Goal: Task Accomplishment & Management: Manage account settings

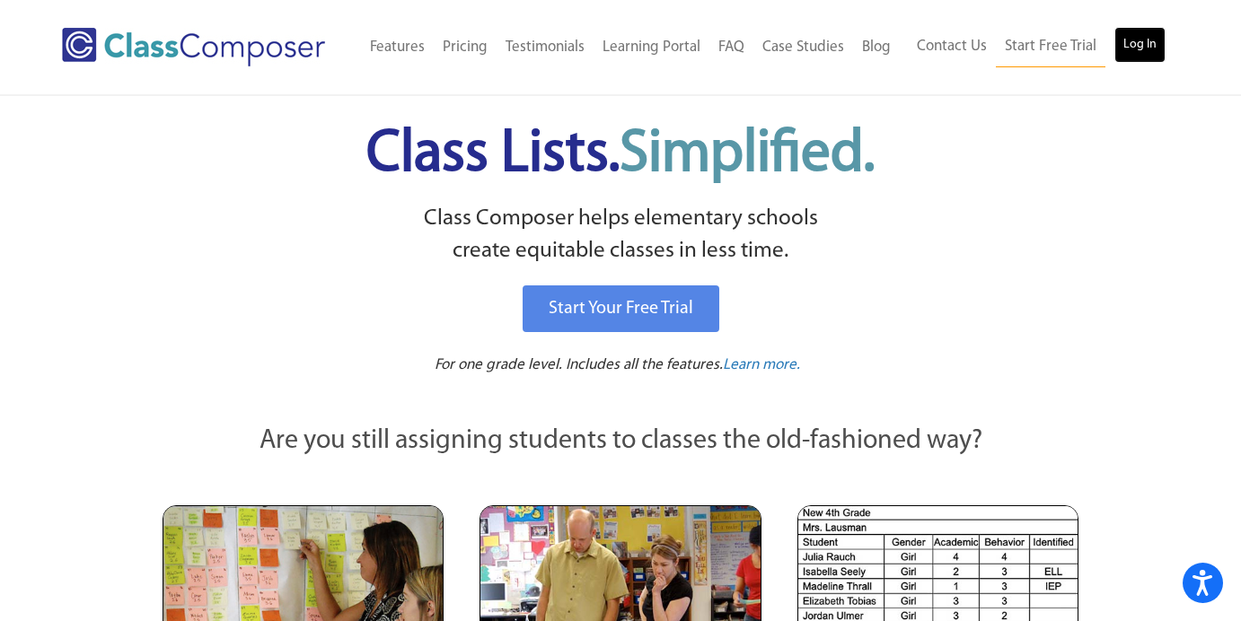
click at [1132, 40] on link "Log In" at bounding box center [1139, 45] width 51 height 36
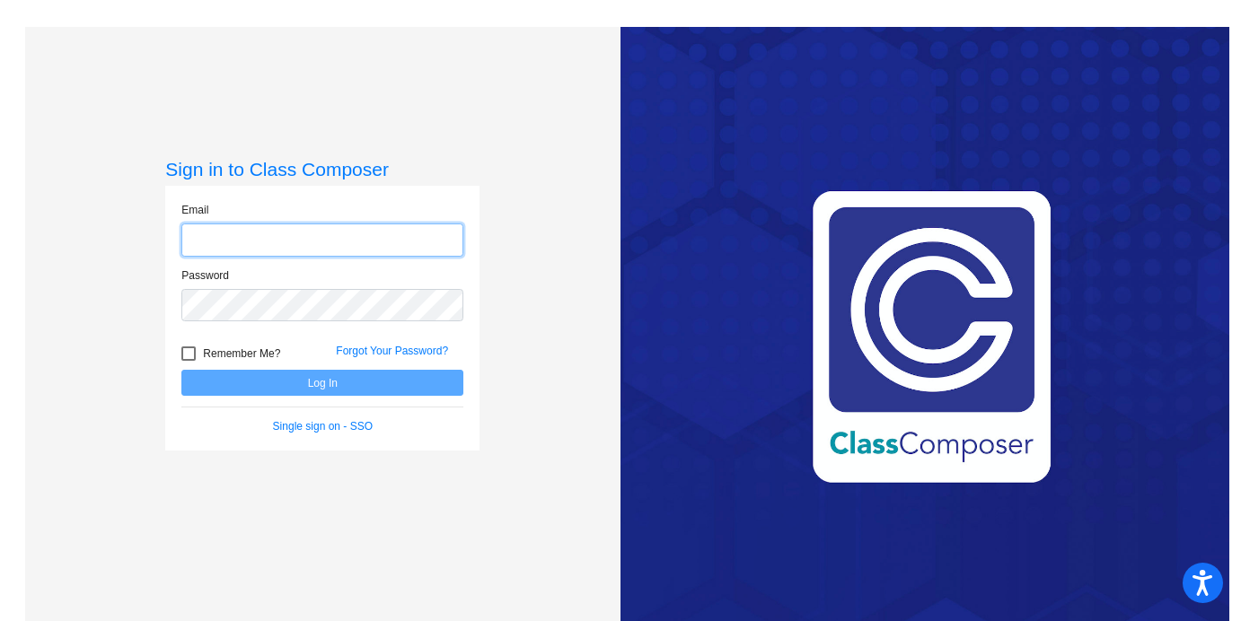
type input "[EMAIL_ADDRESS][DOMAIN_NAME]"
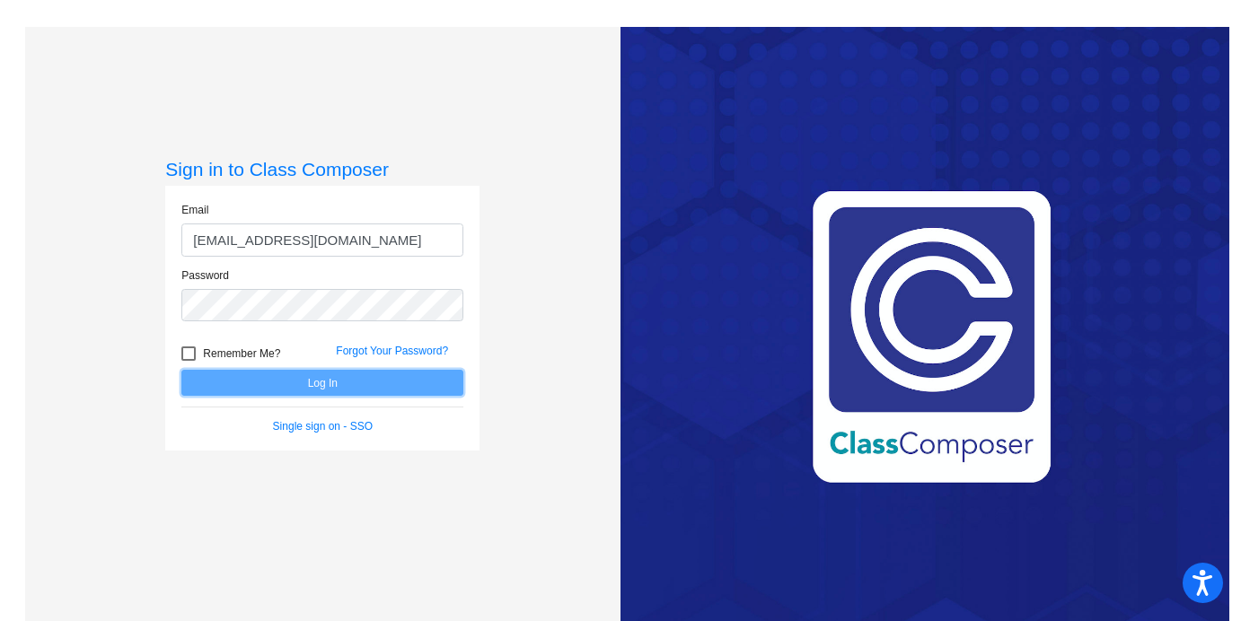
click at [423, 381] on button "Log In" at bounding box center [322, 383] width 282 height 26
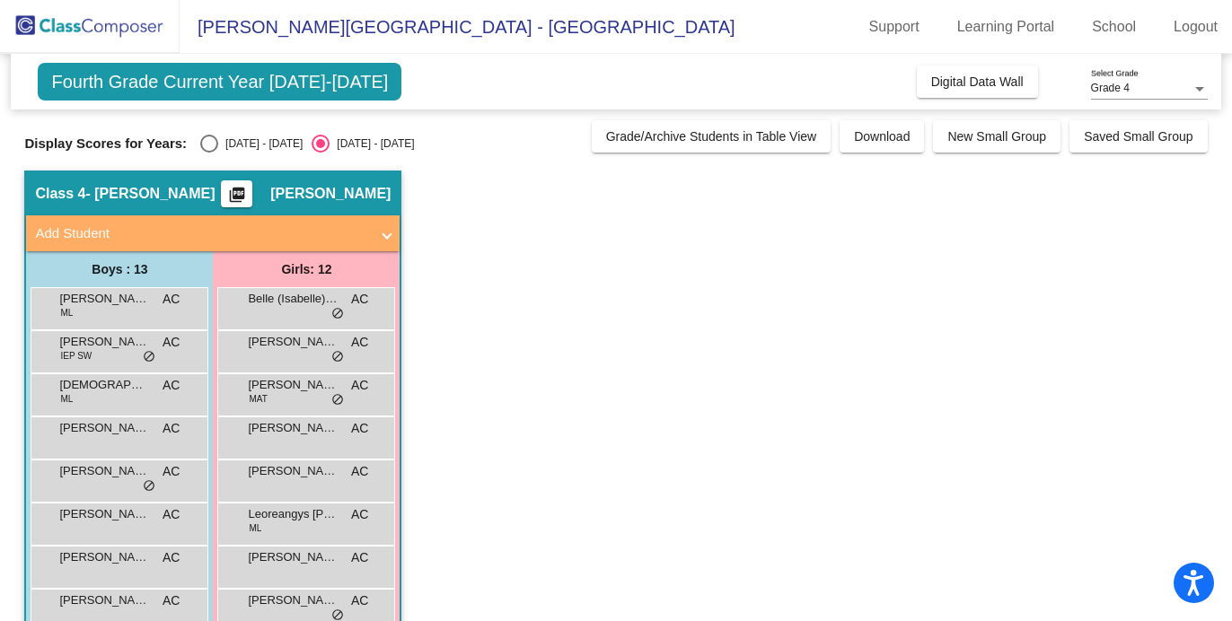
click at [219, 146] on div "[DATE] - [DATE]" at bounding box center [260, 144] width 84 height 16
click at [209, 153] on input "[DATE] - [DATE]" at bounding box center [208, 153] width 1 height 1
radio input "true"
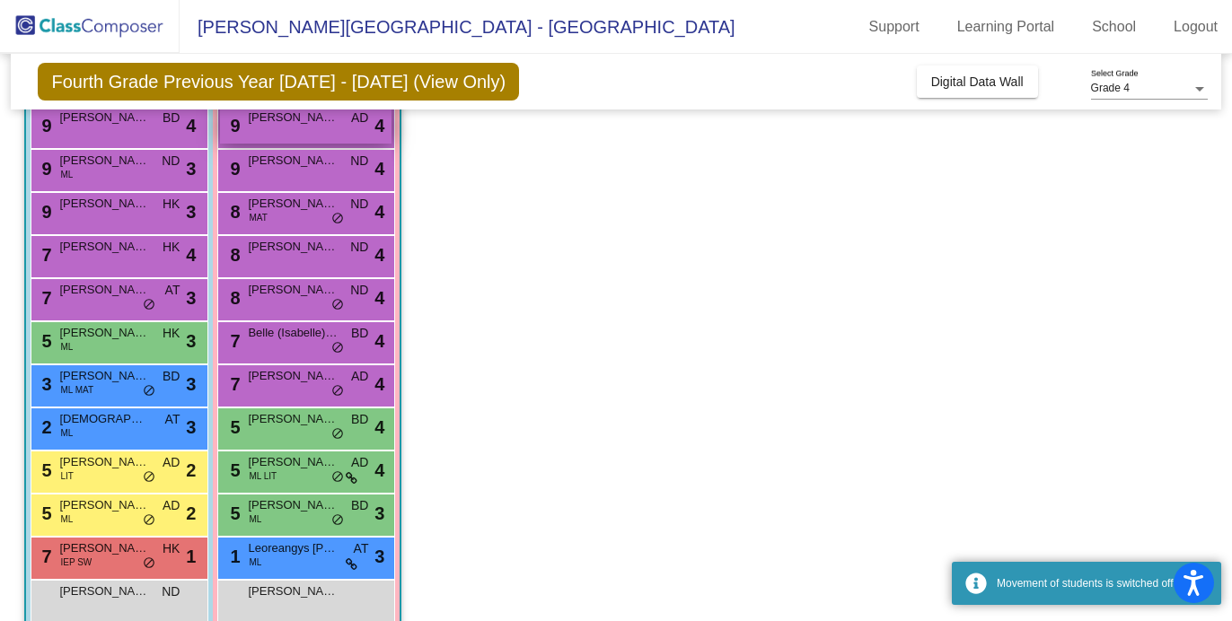
scroll to position [255, 0]
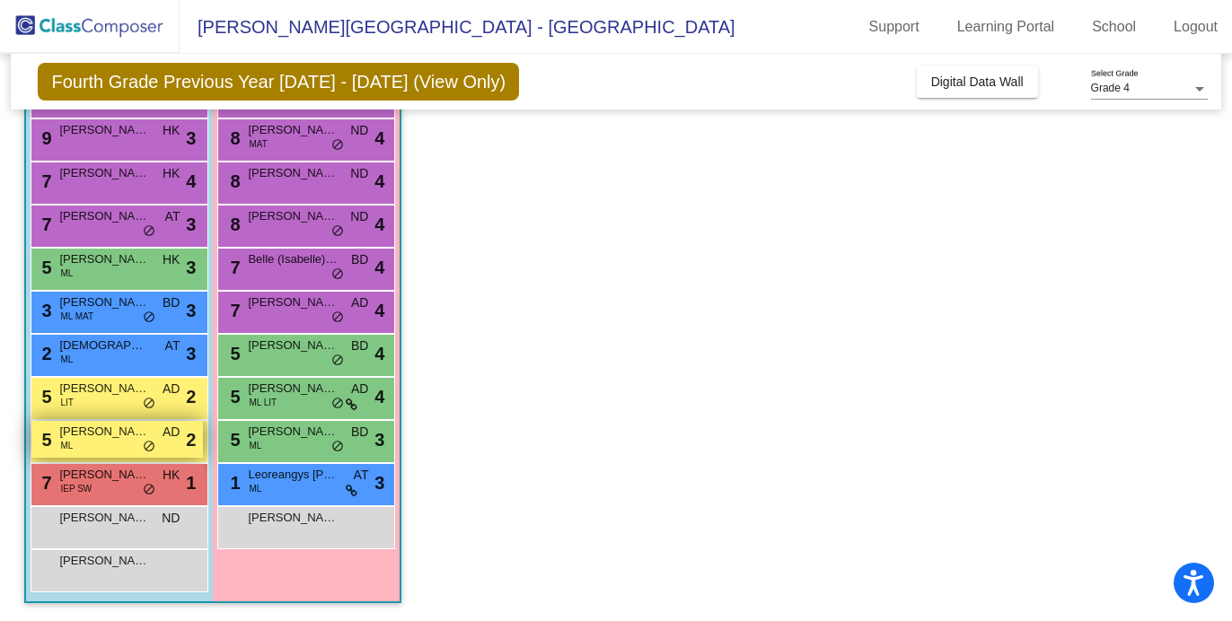
click at [95, 445] on div "5 [PERSON_NAME] AD lock do_not_disturb_alt 2" at bounding box center [116, 439] width 171 height 37
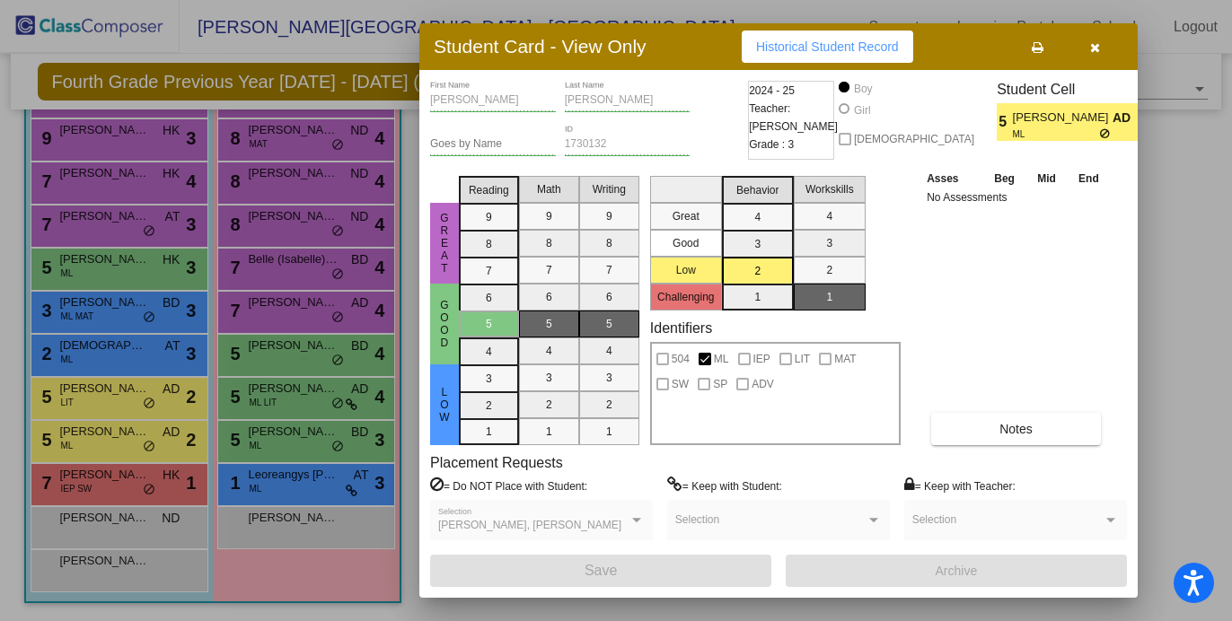
click at [1099, 40] on span "button" at bounding box center [1095, 46] width 10 height 14
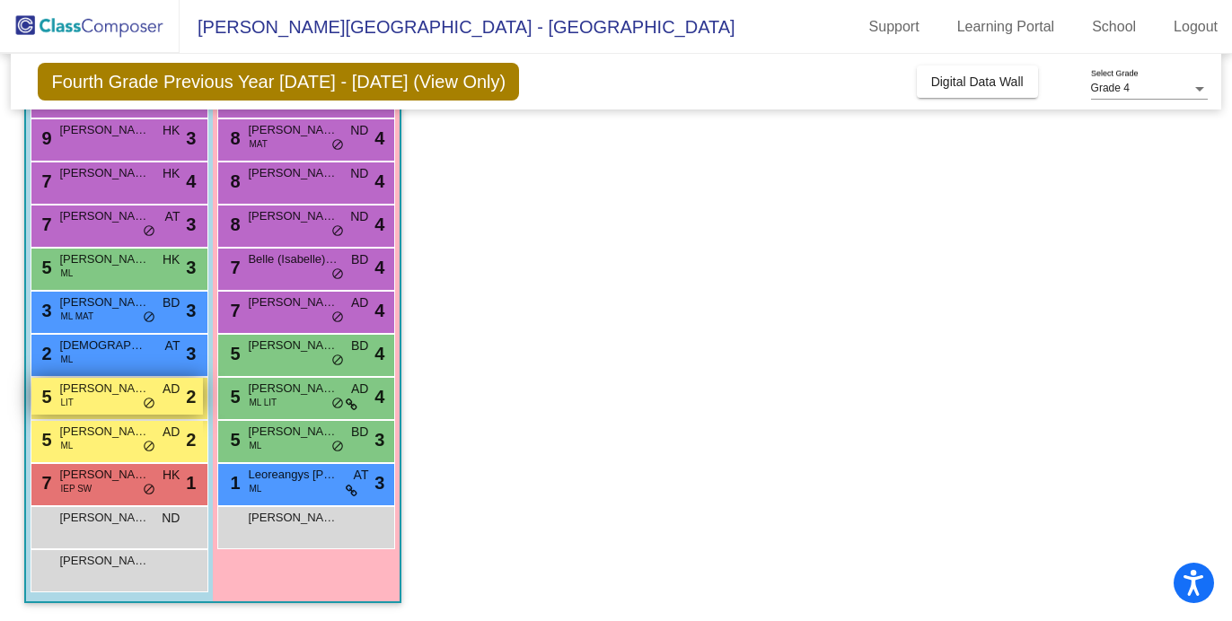
click at [111, 393] on span "[PERSON_NAME]" at bounding box center [104, 389] width 90 height 18
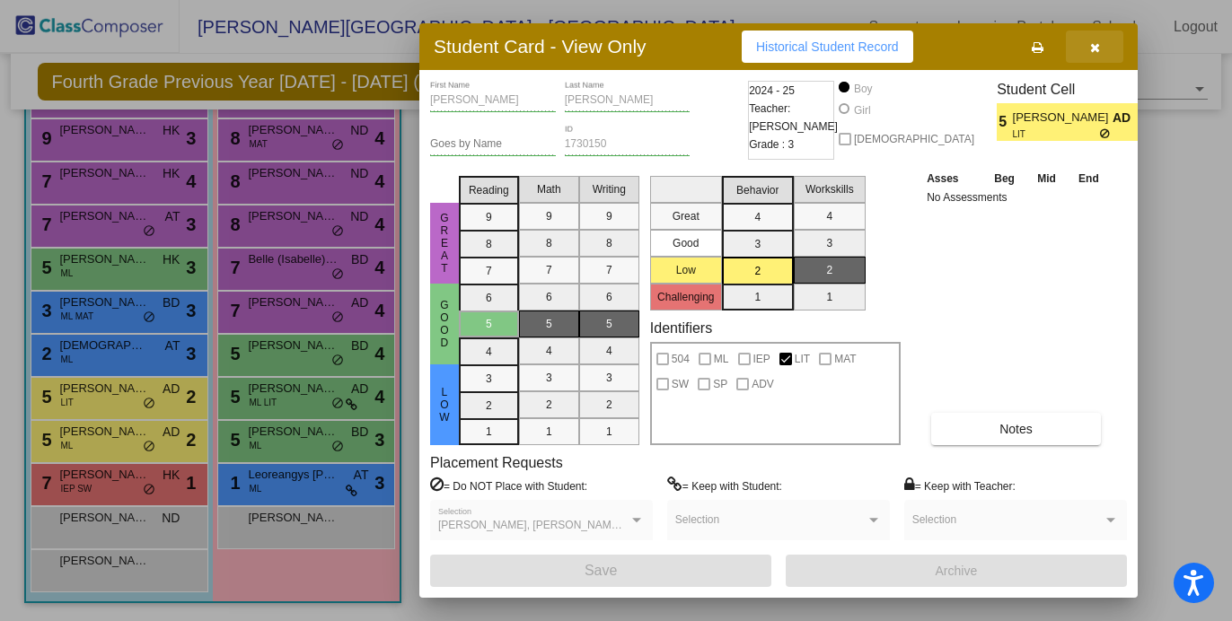
click at [1091, 60] on button "button" at bounding box center [1094, 47] width 57 height 32
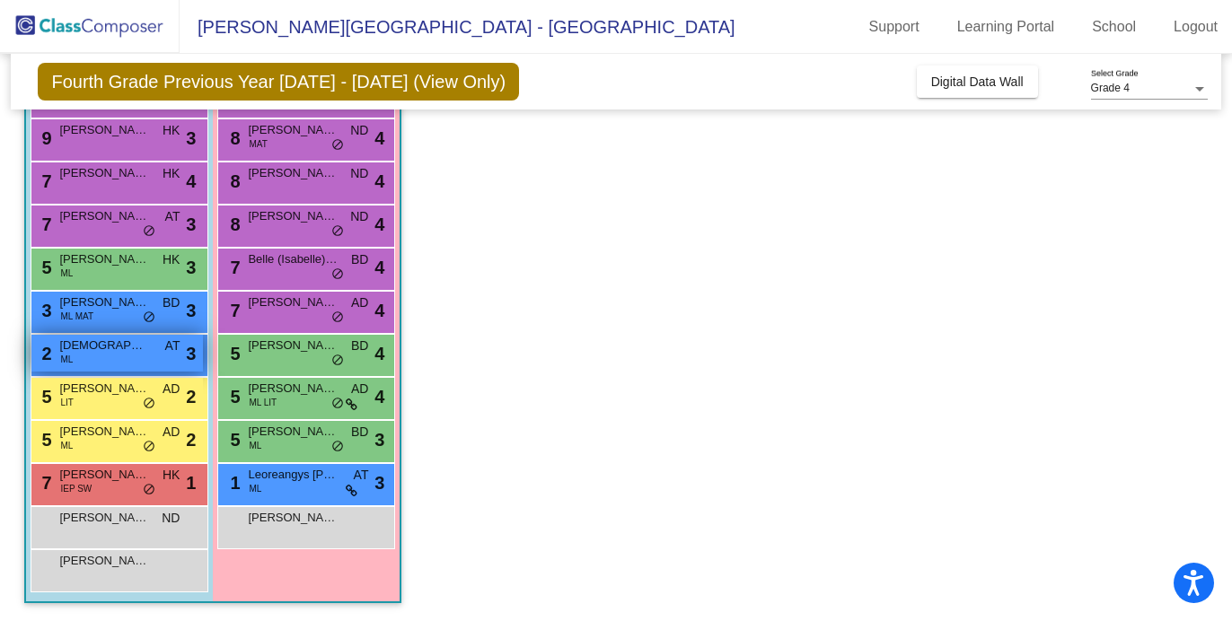
click at [93, 345] on span "[DEMOGRAPHIC_DATA][PERSON_NAME]" at bounding box center [104, 346] width 90 height 18
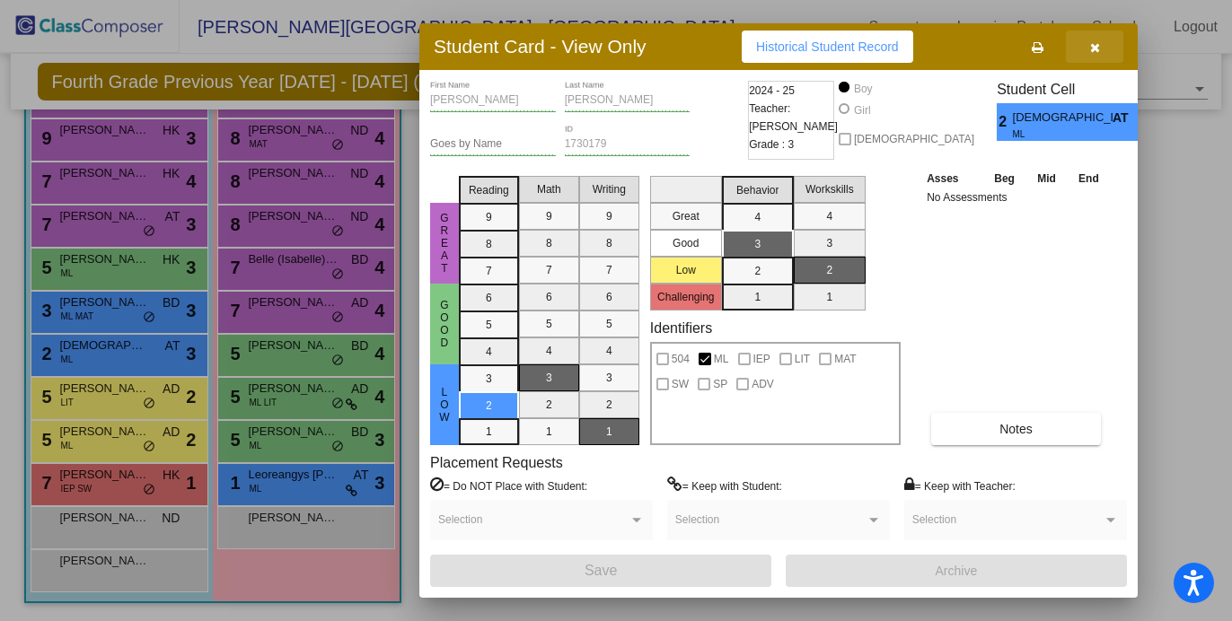
click at [1097, 48] on icon "button" at bounding box center [1095, 47] width 10 height 13
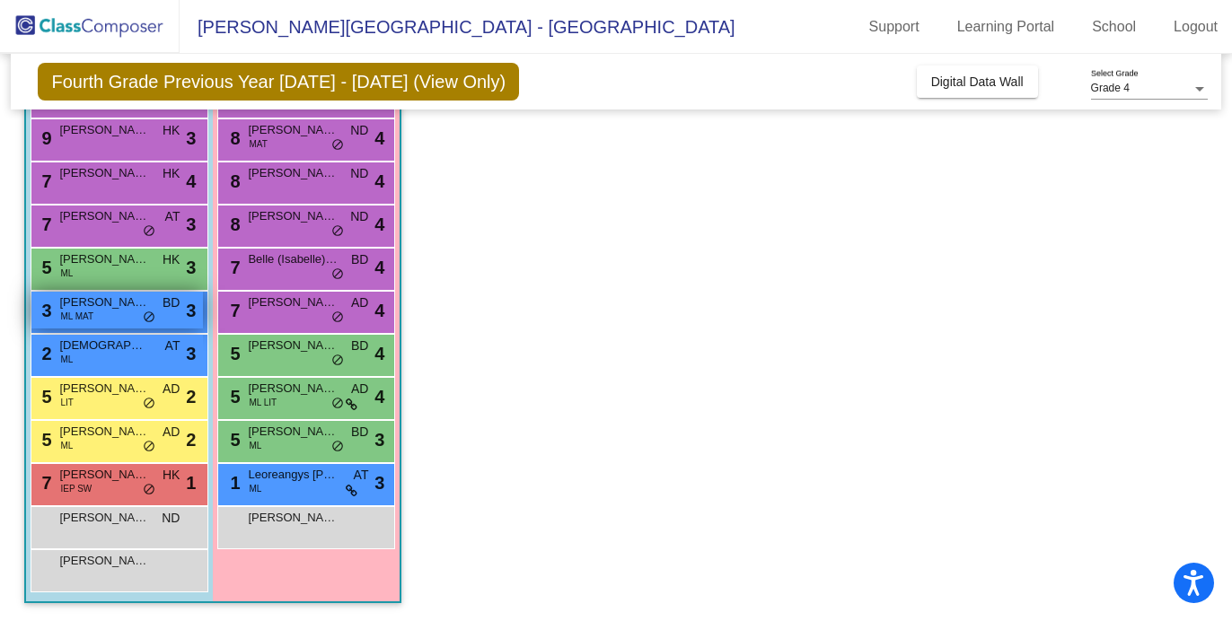
click at [141, 317] on div "3 [PERSON_NAME] [PERSON_NAME] MAT BD lock do_not_disturb_alt 3" at bounding box center [116, 310] width 171 height 37
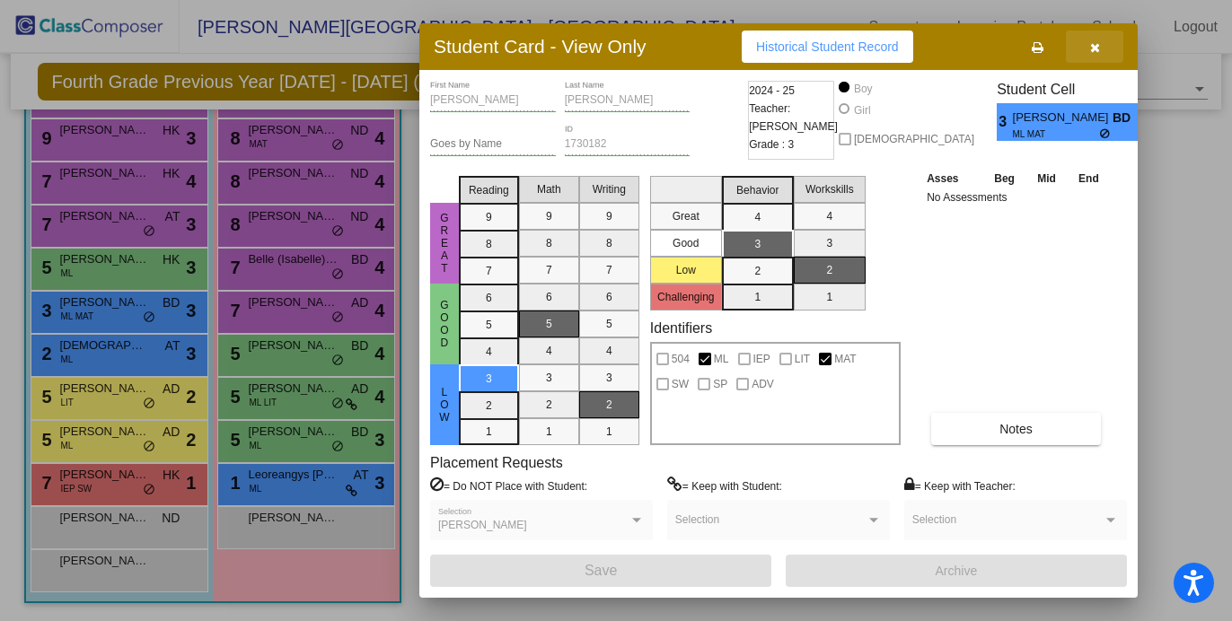
click at [1090, 54] on icon "button" at bounding box center [1095, 47] width 10 height 13
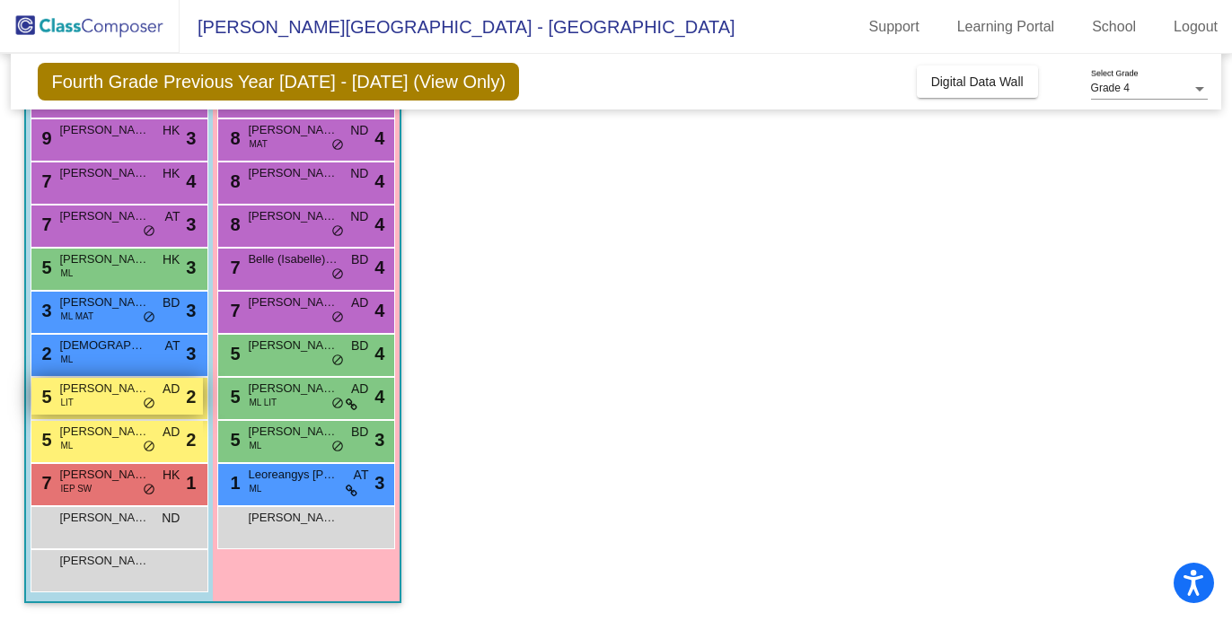
click at [136, 399] on div "5 [PERSON_NAME] LIT AD lock do_not_disturb_alt 2" at bounding box center [116, 396] width 171 height 37
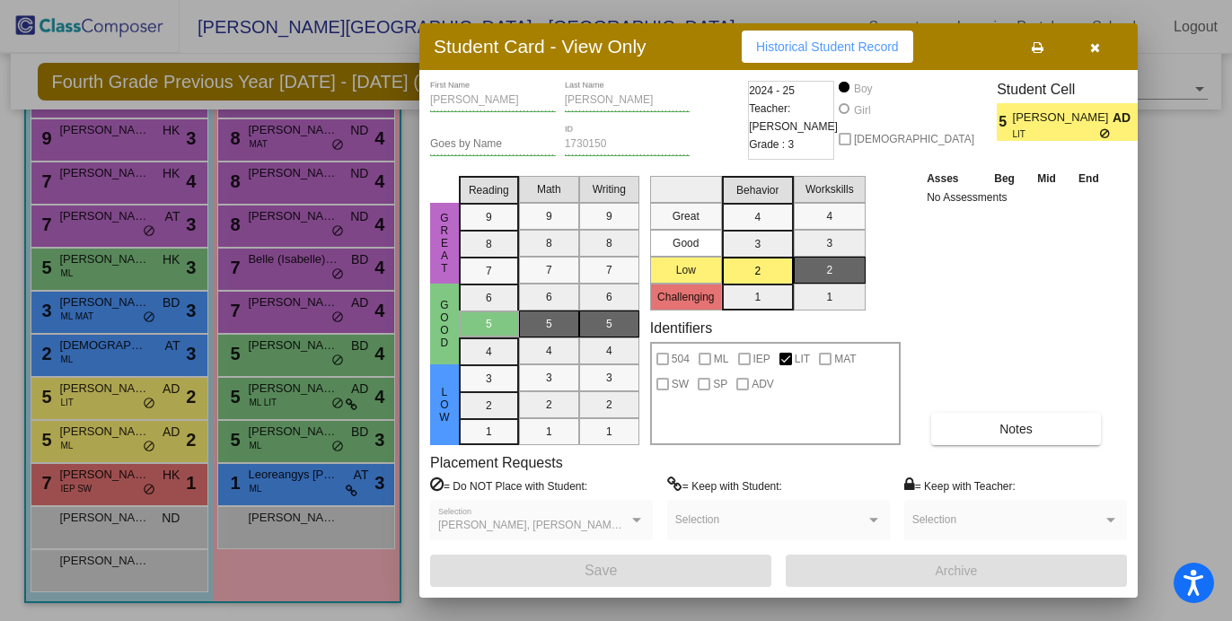
click at [639, 513] on div "[PERSON_NAME], [PERSON_NAME], [PERSON_NAME], [PERSON_NAME], [PERSON_NAME] Selec…" at bounding box center [541, 524] width 206 height 32
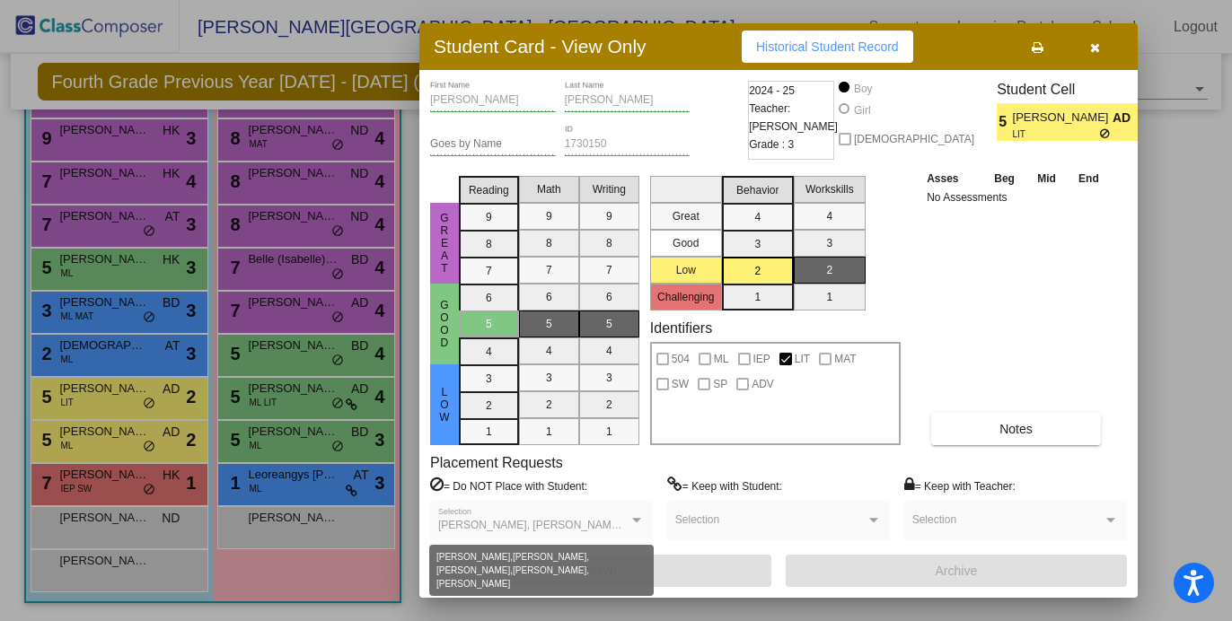
click at [636, 521] on div at bounding box center [636, 520] width 9 height 4
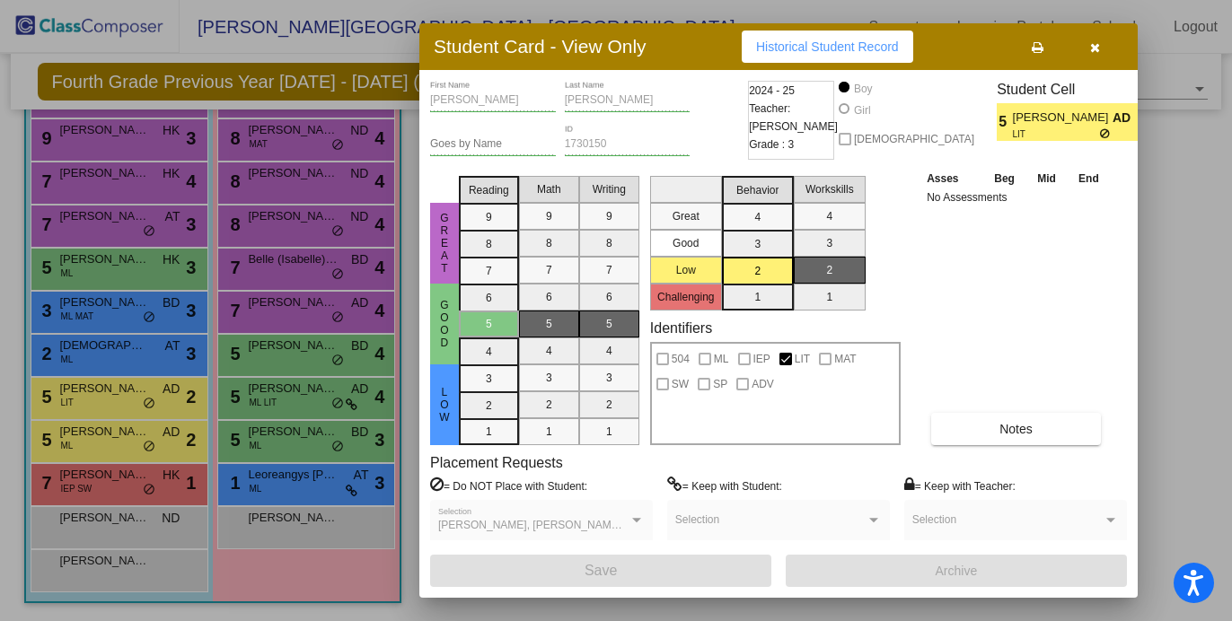
click at [1103, 39] on button "button" at bounding box center [1094, 47] width 57 height 32
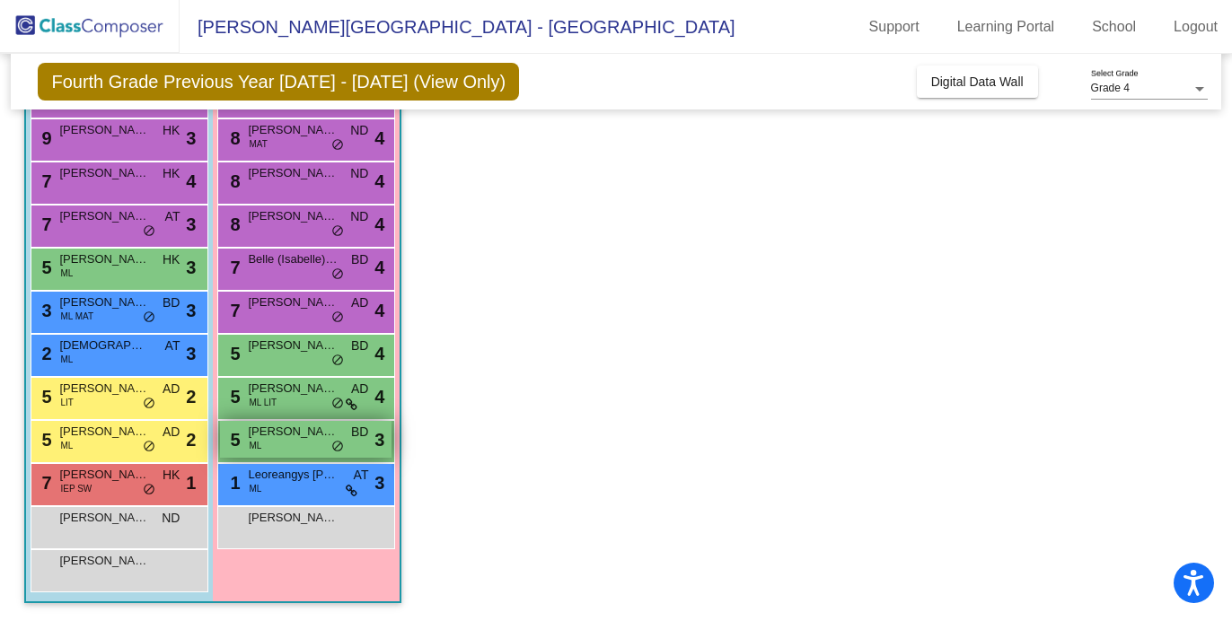
click at [289, 438] on span "[PERSON_NAME]" at bounding box center [293, 432] width 90 height 18
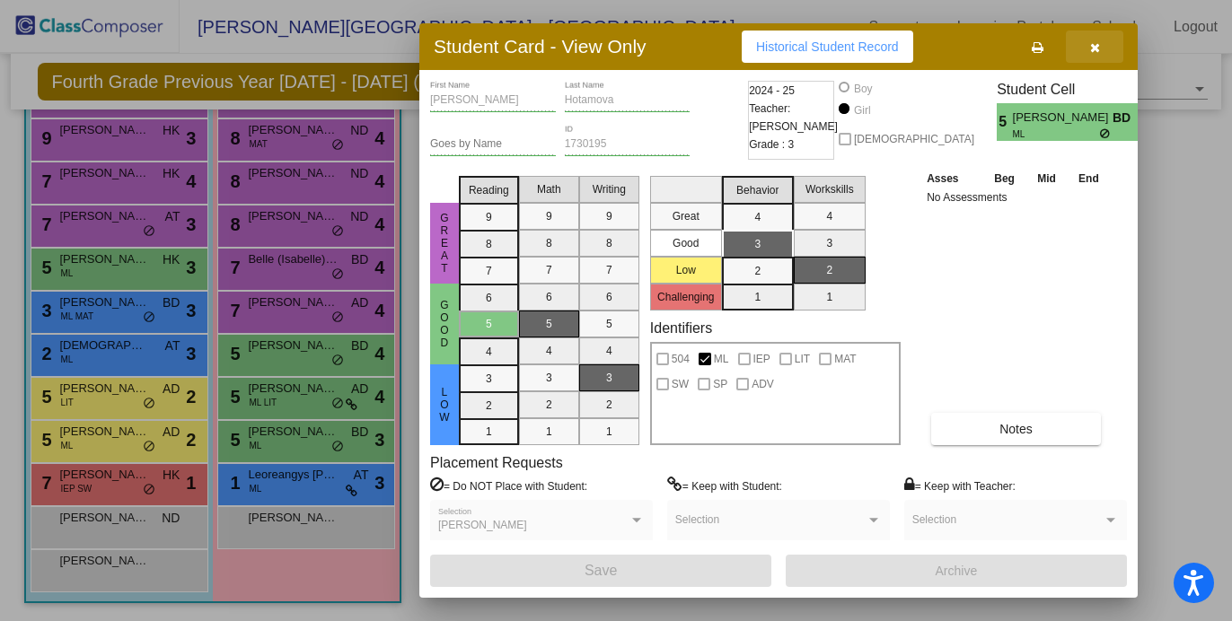
click at [1104, 48] on button "button" at bounding box center [1094, 47] width 57 height 32
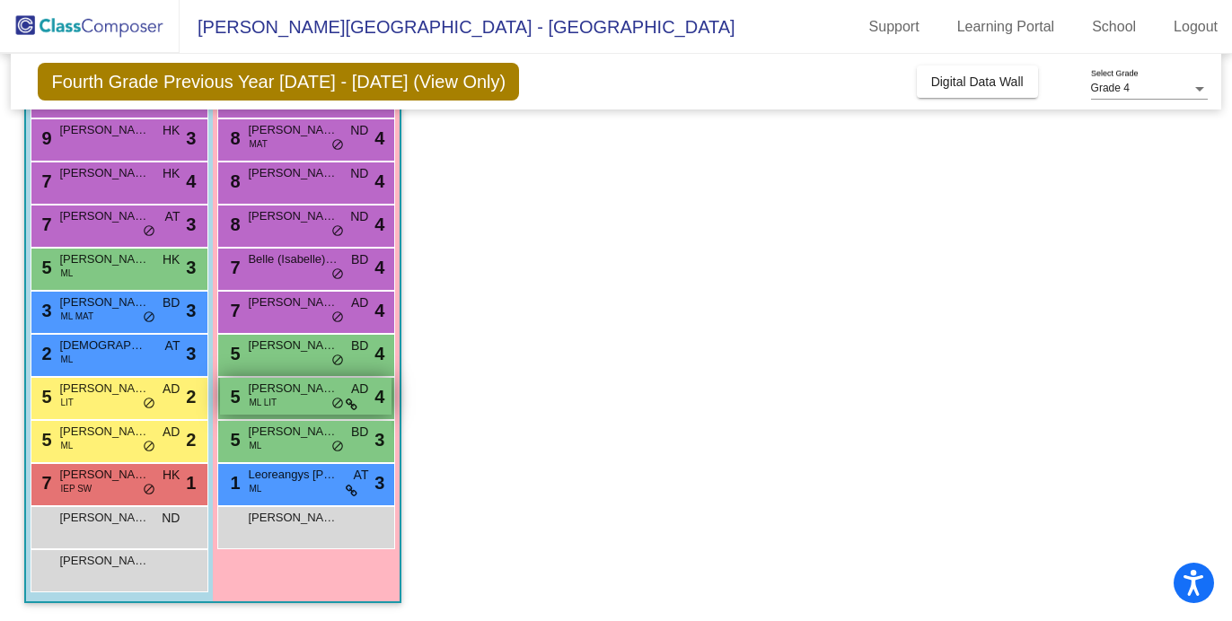
click at [273, 414] on div "5 [PERSON_NAME] ML LIT AD lock do_not_disturb_alt 4" at bounding box center [305, 396] width 171 height 37
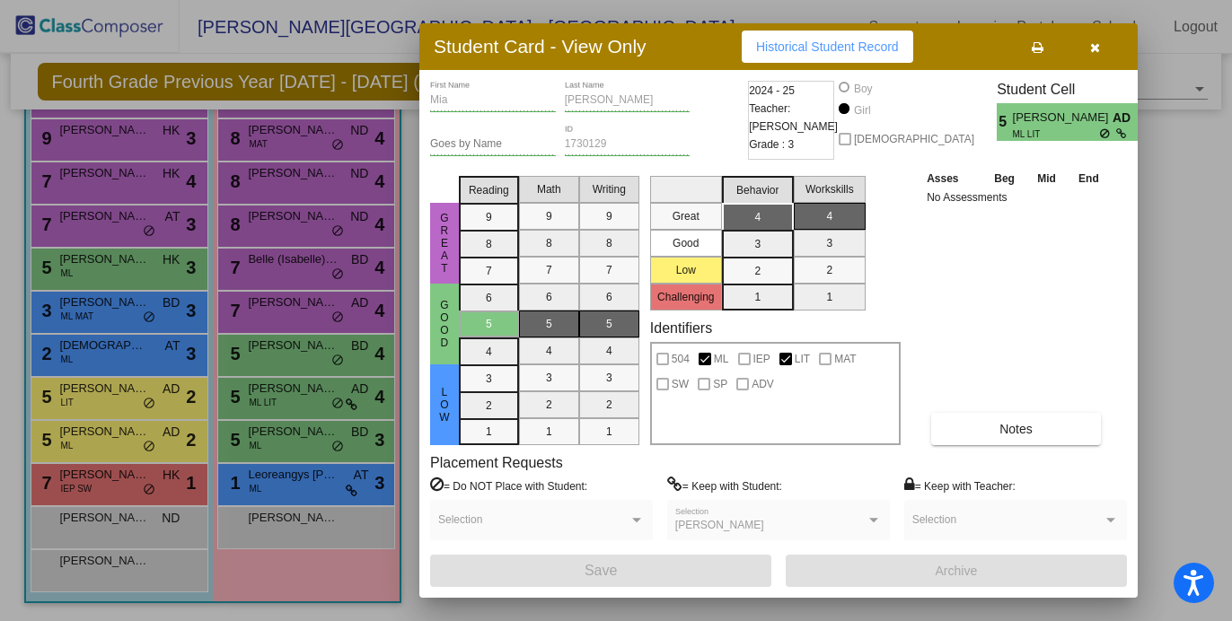
click at [1090, 46] on icon "button" at bounding box center [1095, 47] width 10 height 13
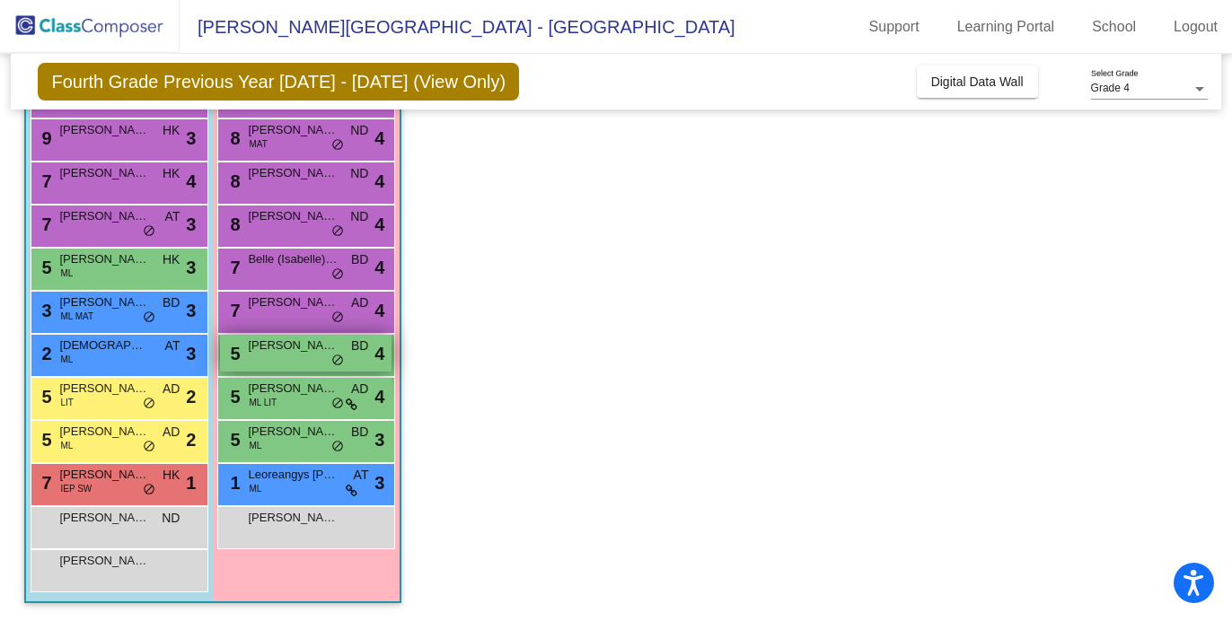
click at [294, 350] on span "[PERSON_NAME]" at bounding box center [293, 346] width 90 height 18
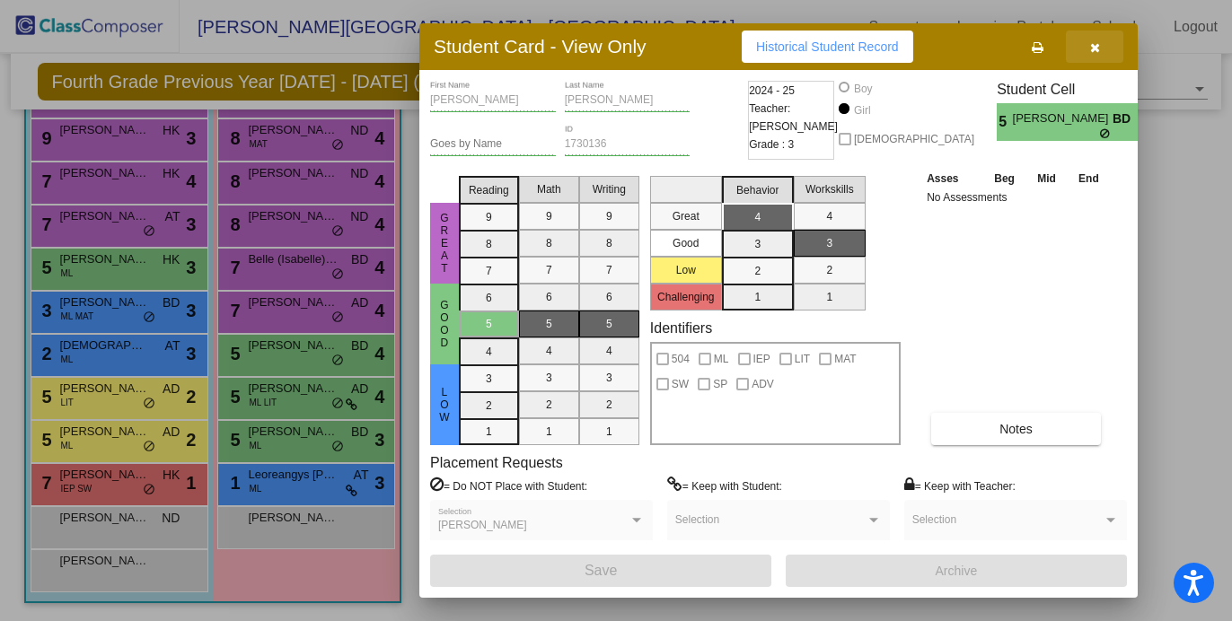
click at [1101, 37] on button "button" at bounding box center [1094, 47] width 57 height 32
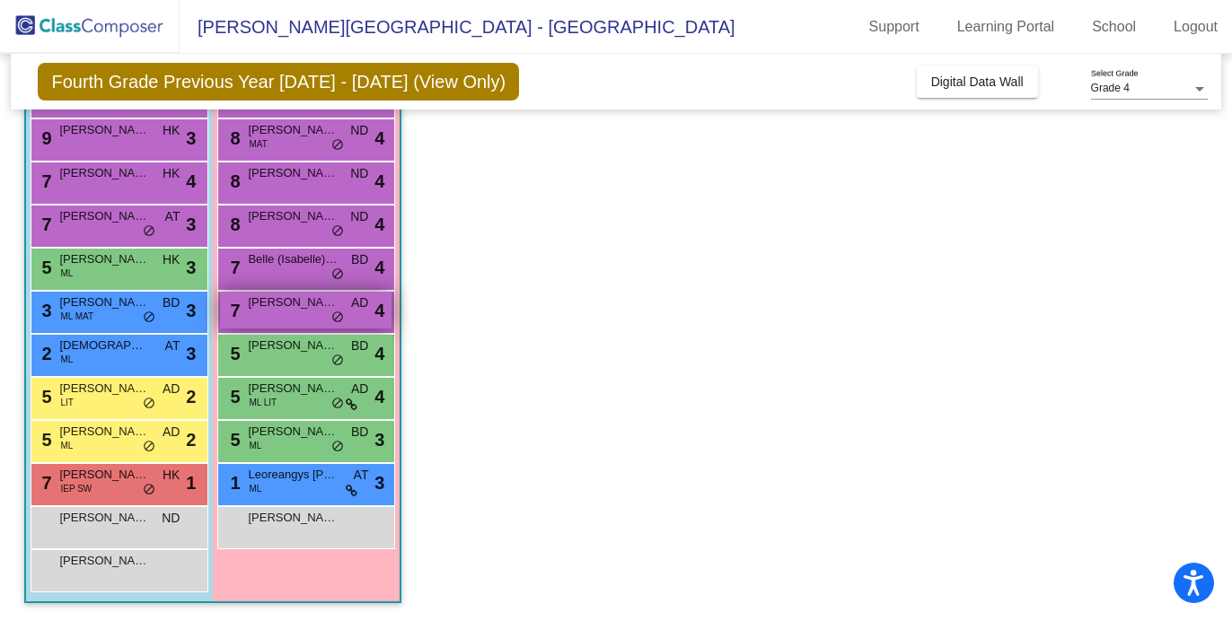
click at [338, 302] on div "7 [PERSON_NAME] [PERSON_NAME] AD lock do_not_disturb_alt 4" at bounding box center [305, 310] width 171 height 37
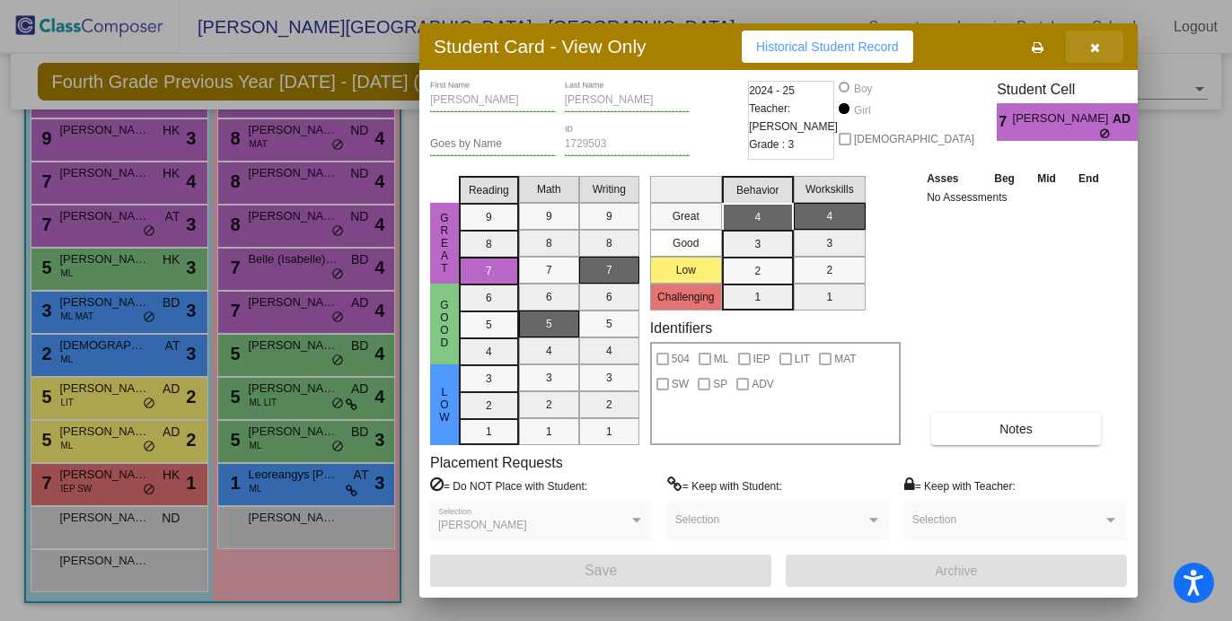
click at [1099, 46] on button "button" at bounding box center [1094, 47] width 57 height 32
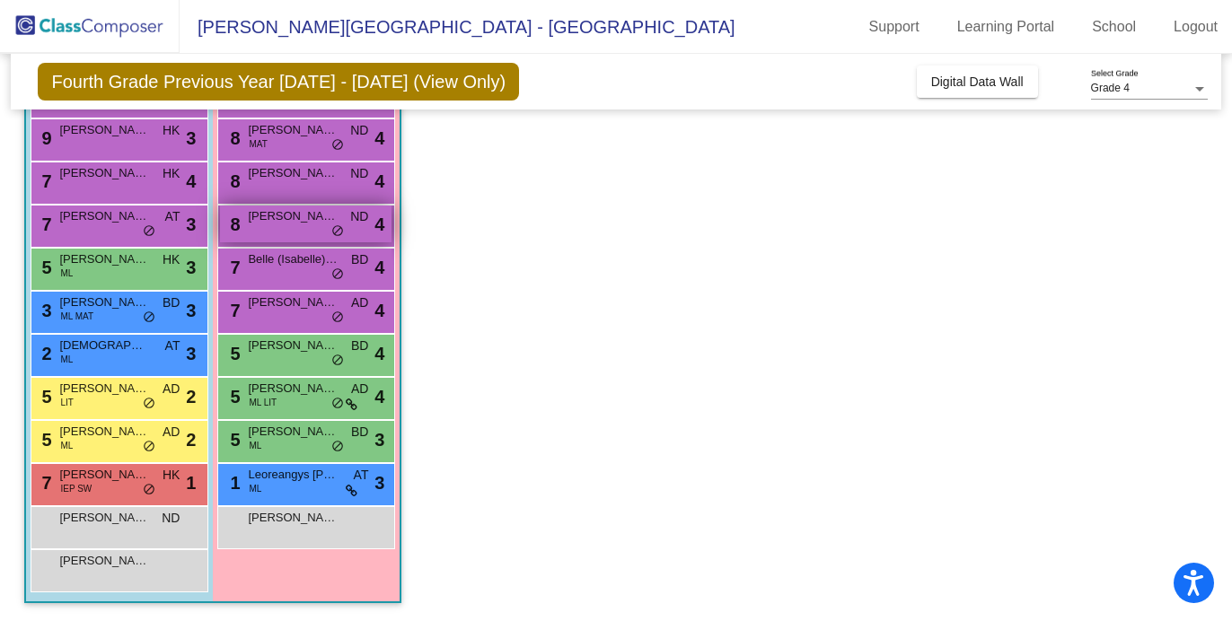
click at [279, 215] on span "[PERSON_NAME]" at bounding box center [293, 216] width 90 height 18
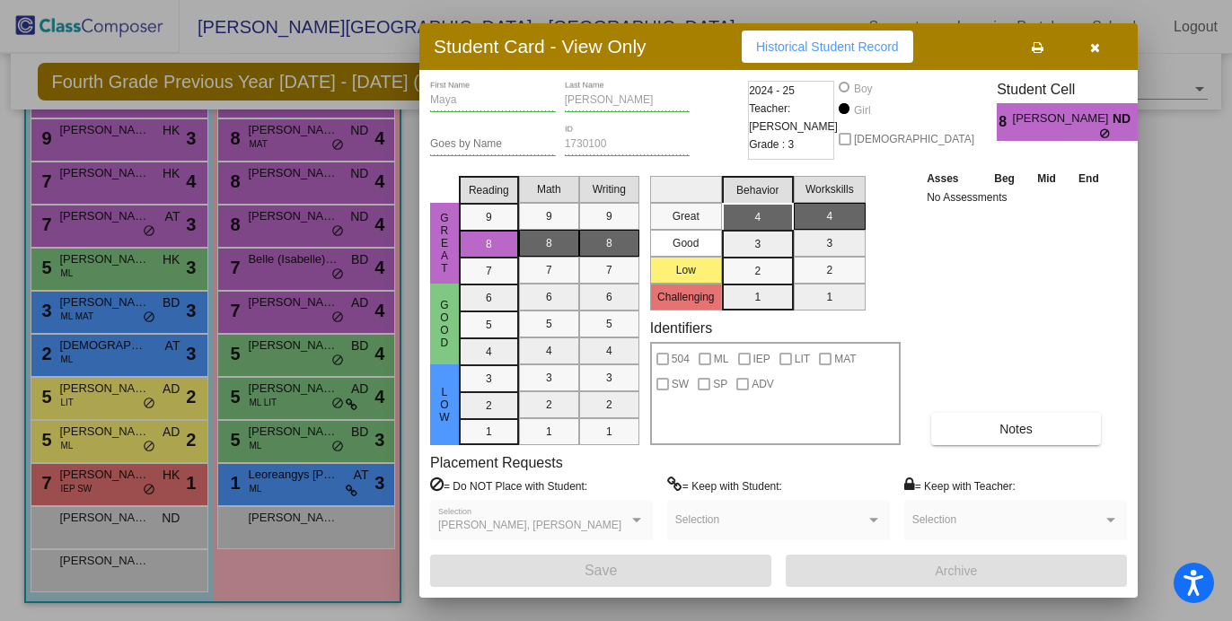
click at [1095, 48] on icon "button" at bounding box center [1095, 47] width 10 height 13
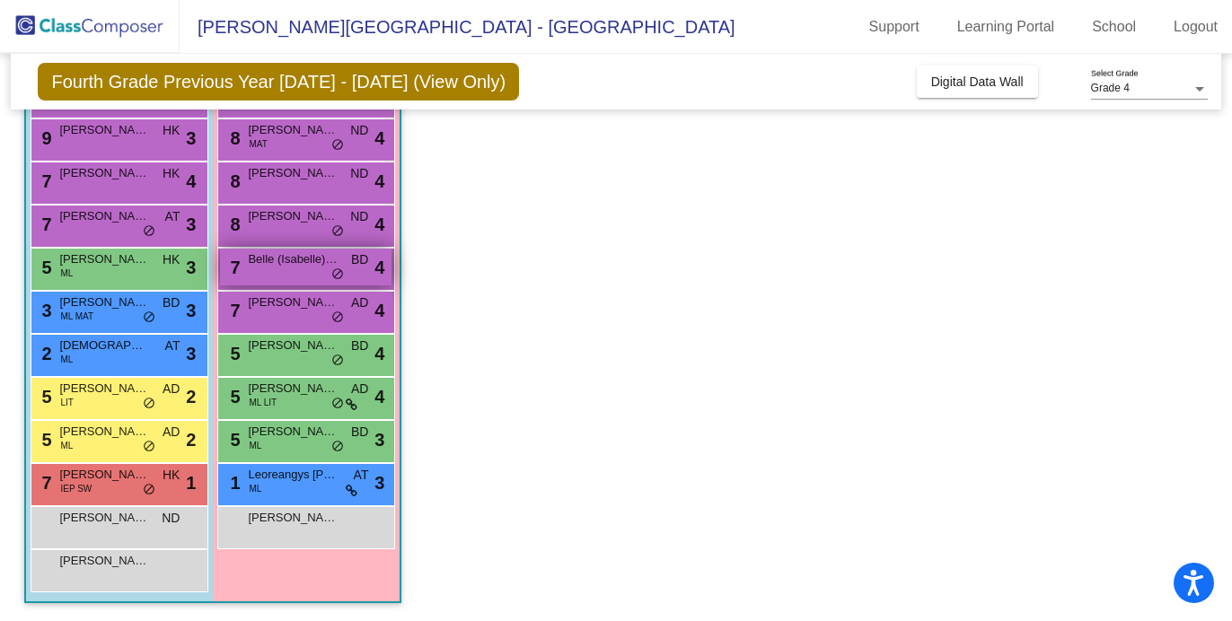
click at [282, 267] on span "Belle (Isabelle) Petrospour" at bounding box center [293, 259] width 90 height 18
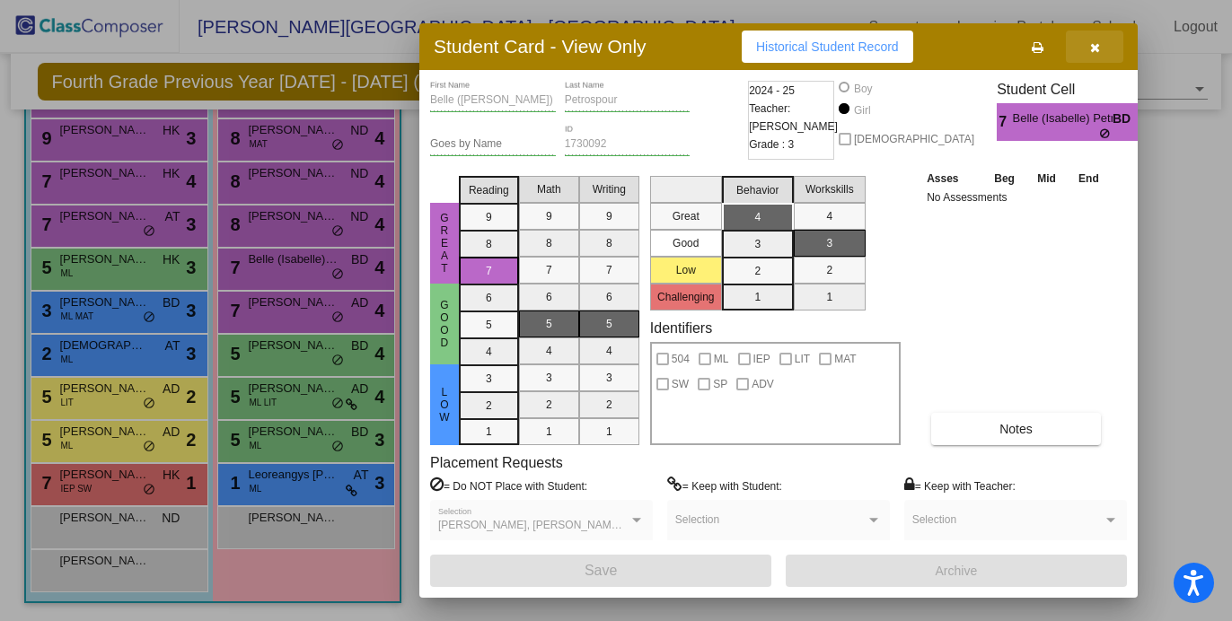
click at [1101, 46] on button "button" at bounding box center [1094, 47] width 57 height 32
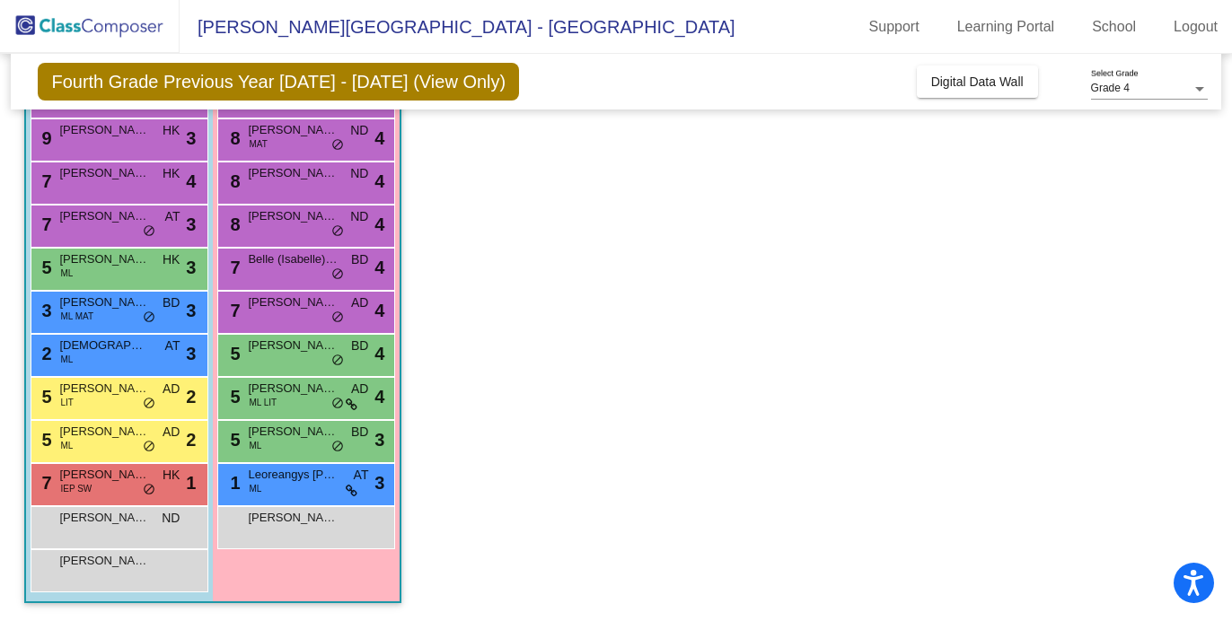
scroll to position [0, 0]
click at [271, 134] on span "[PERSON_NAME]" at bounding box center [293, 130] width 90 height 18
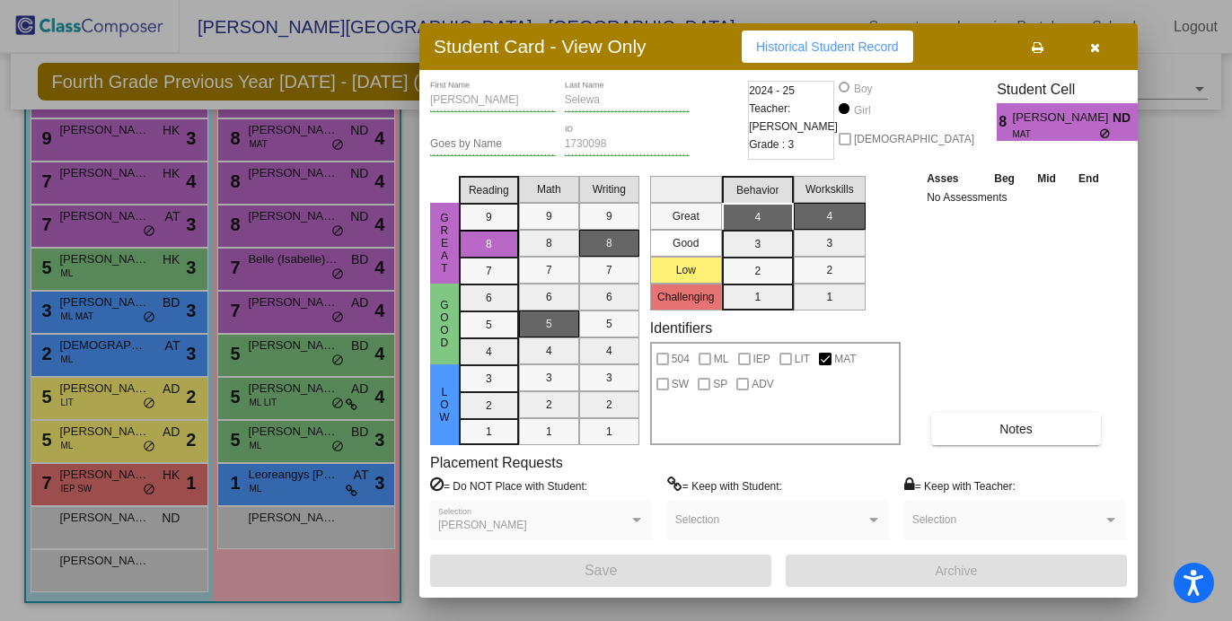
click at [1094, 50] on icon "button" at bounding box center [1095, 47] width 10 height 13
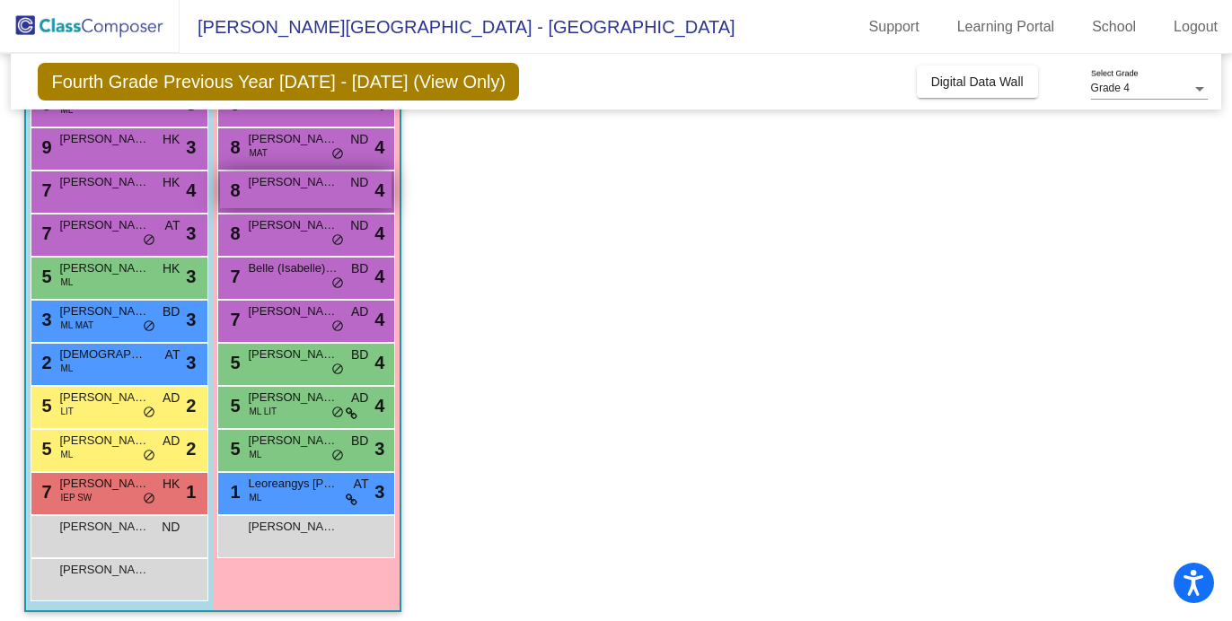
scroll to position [249, 0]
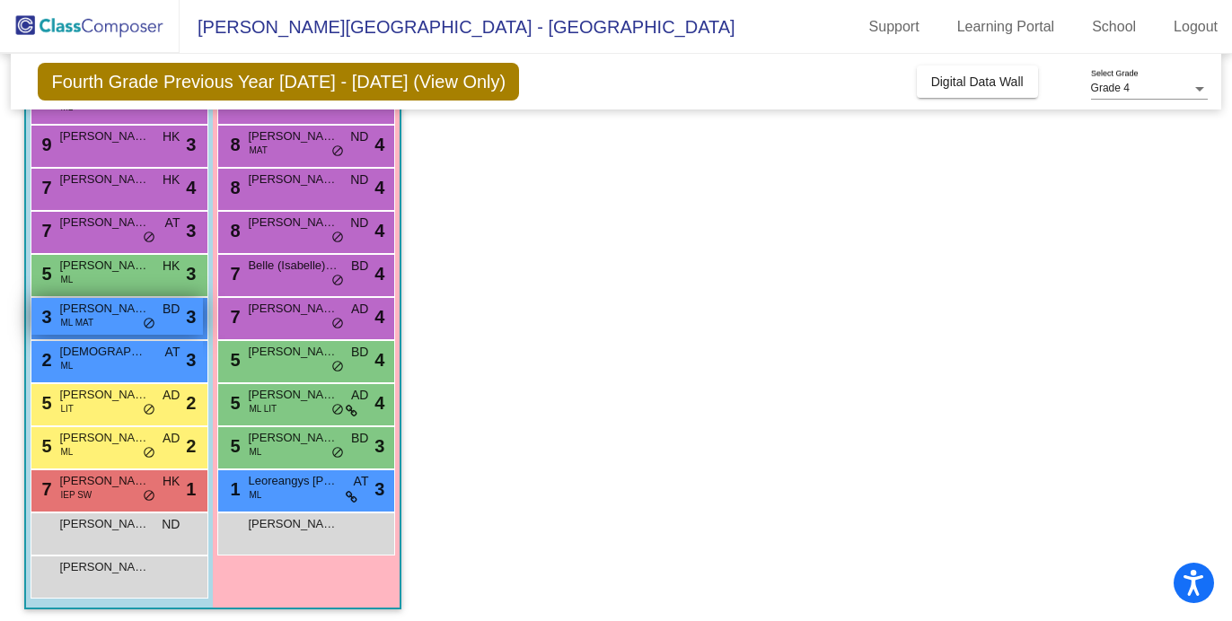
click at [138, 319] on div "3 [PERSON_NAME] [PERSON_NAME] MAT BD lock do_not_disturb_alt 3" at bounding box center [116, 316] width 171 height 37
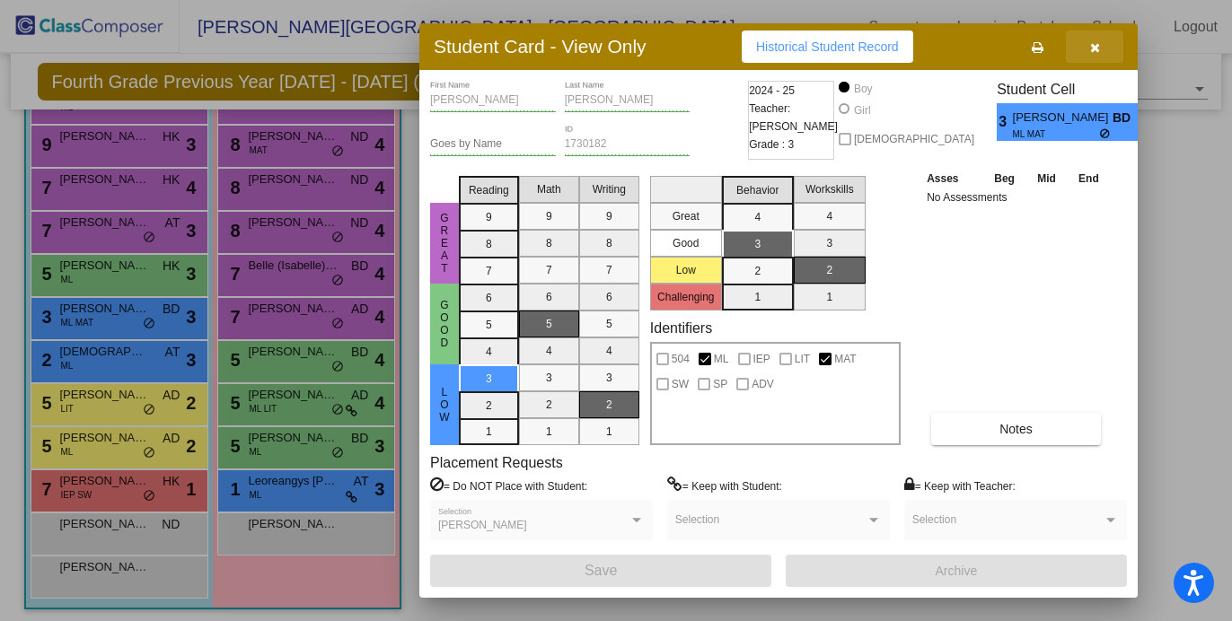
click at [1095, 48] on icon "button" at bounding box center [1095, 47] width 10 height 13
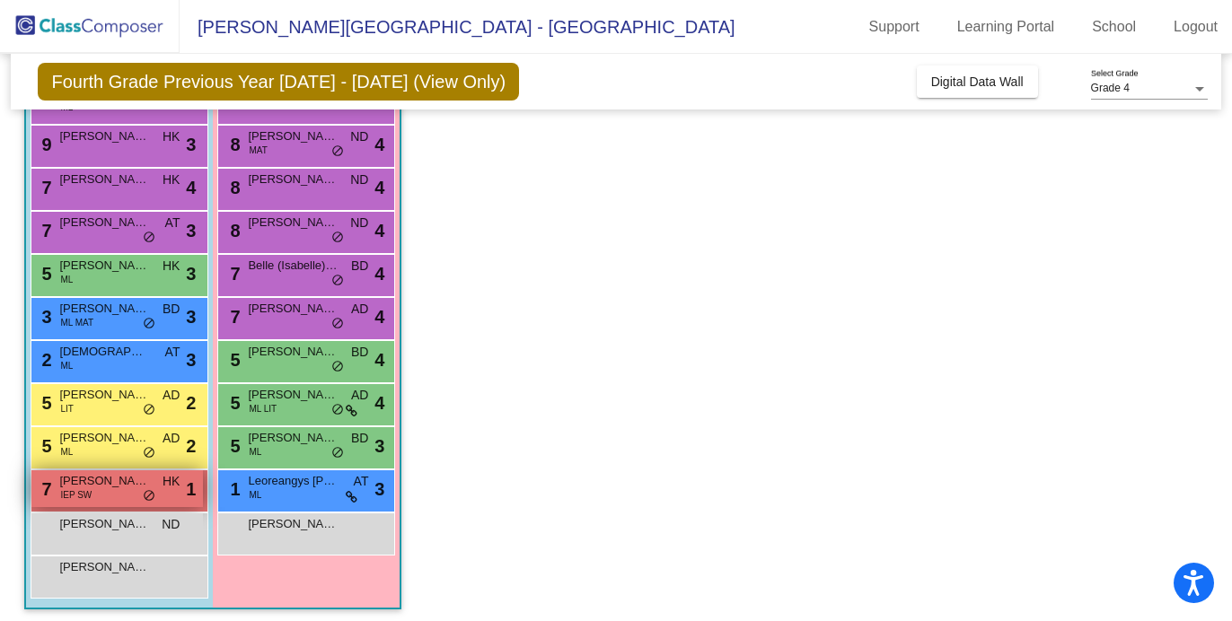
click at [115, 491] on div "7 [PERSON_NAME] IEP SW HK lock do_not_disturb_alt 1" at bounding box center [116, 488] width 171 height 37
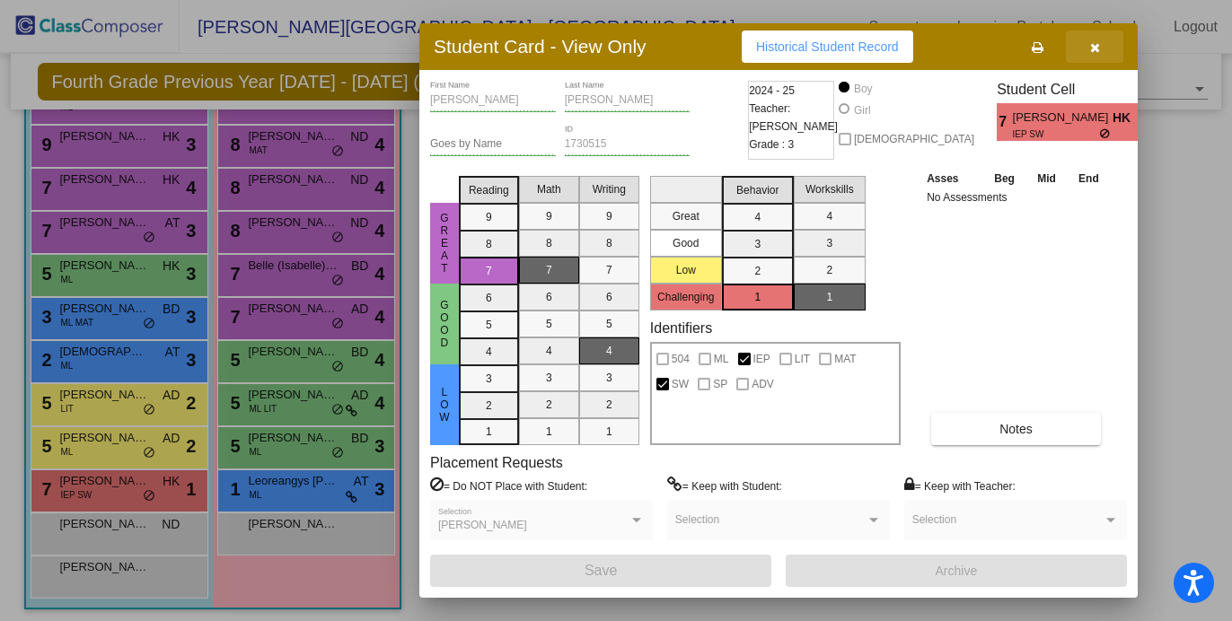
click at [1101, 48] on button "button" at bounding box center [1094, 47] width 57 height 32
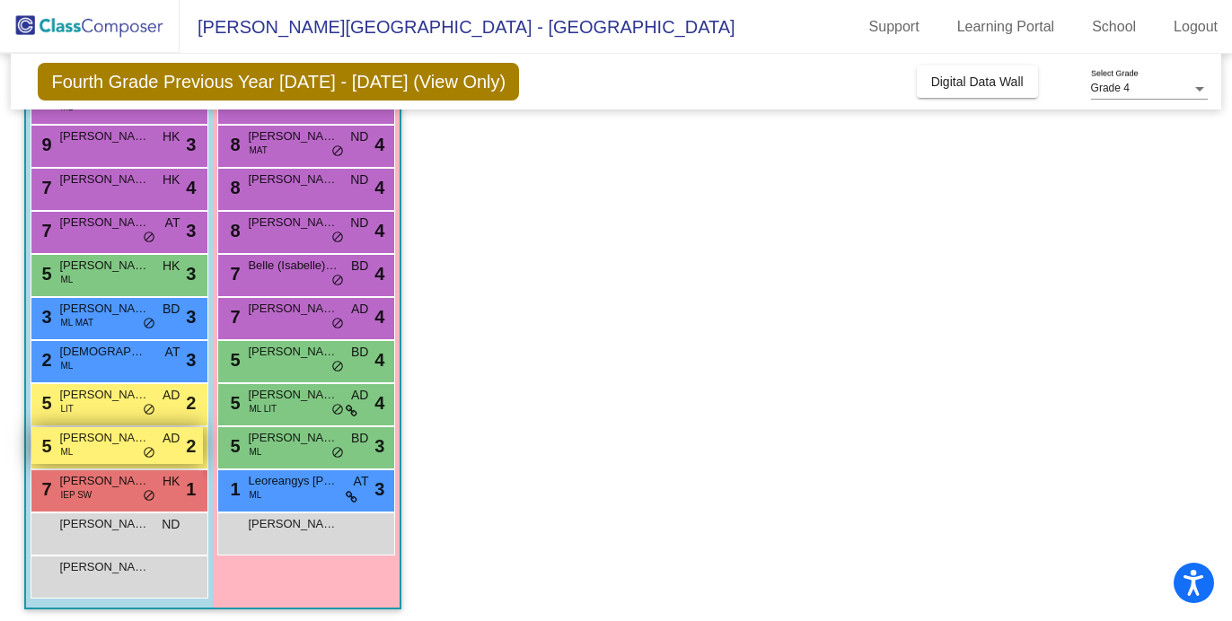
click at [136, 441] on span "[PERSON_NAME]" at bounding box center [104, 438] width 90 height 18
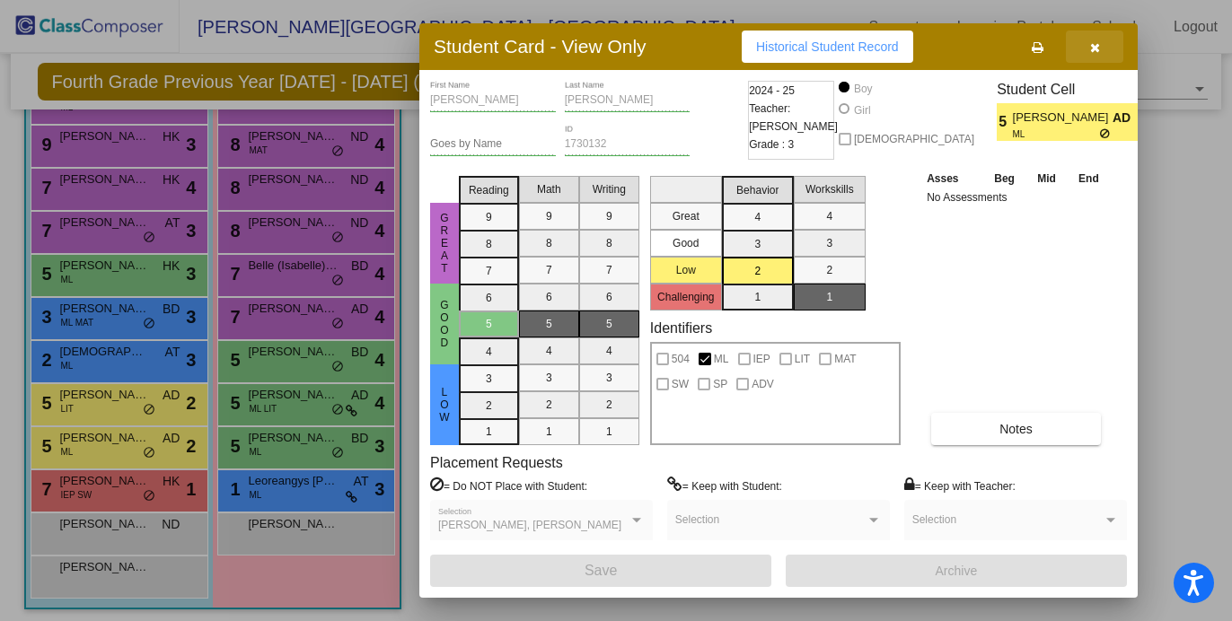
click at [1098, 44] on icon "button" at bounding box center [1095, 47] width 10 height 13
